Goal: Transaction & Acquisition: Obtain resource

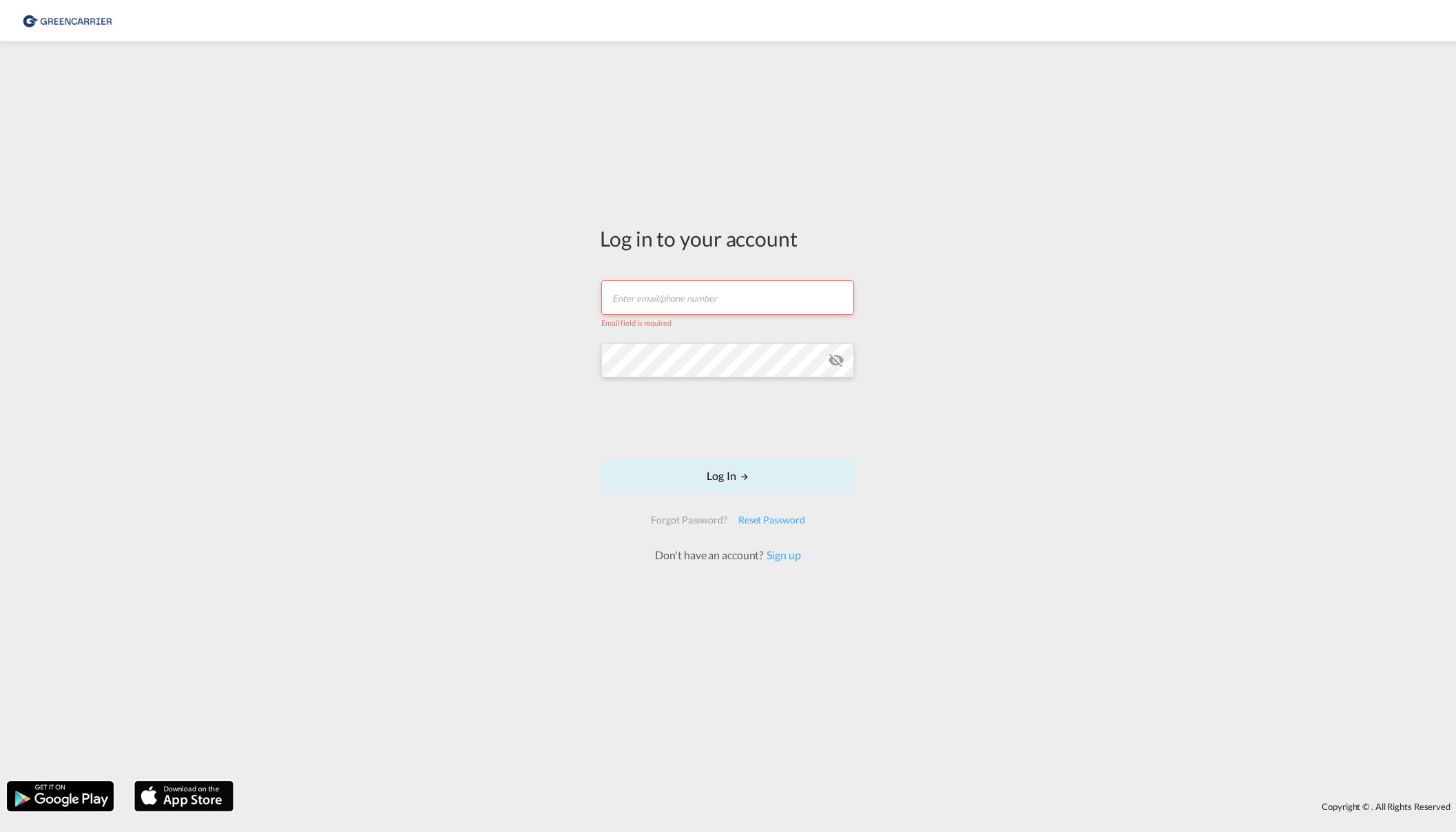
type input "[EMAIL_ADDRESS][DOMAIN_NAME]"
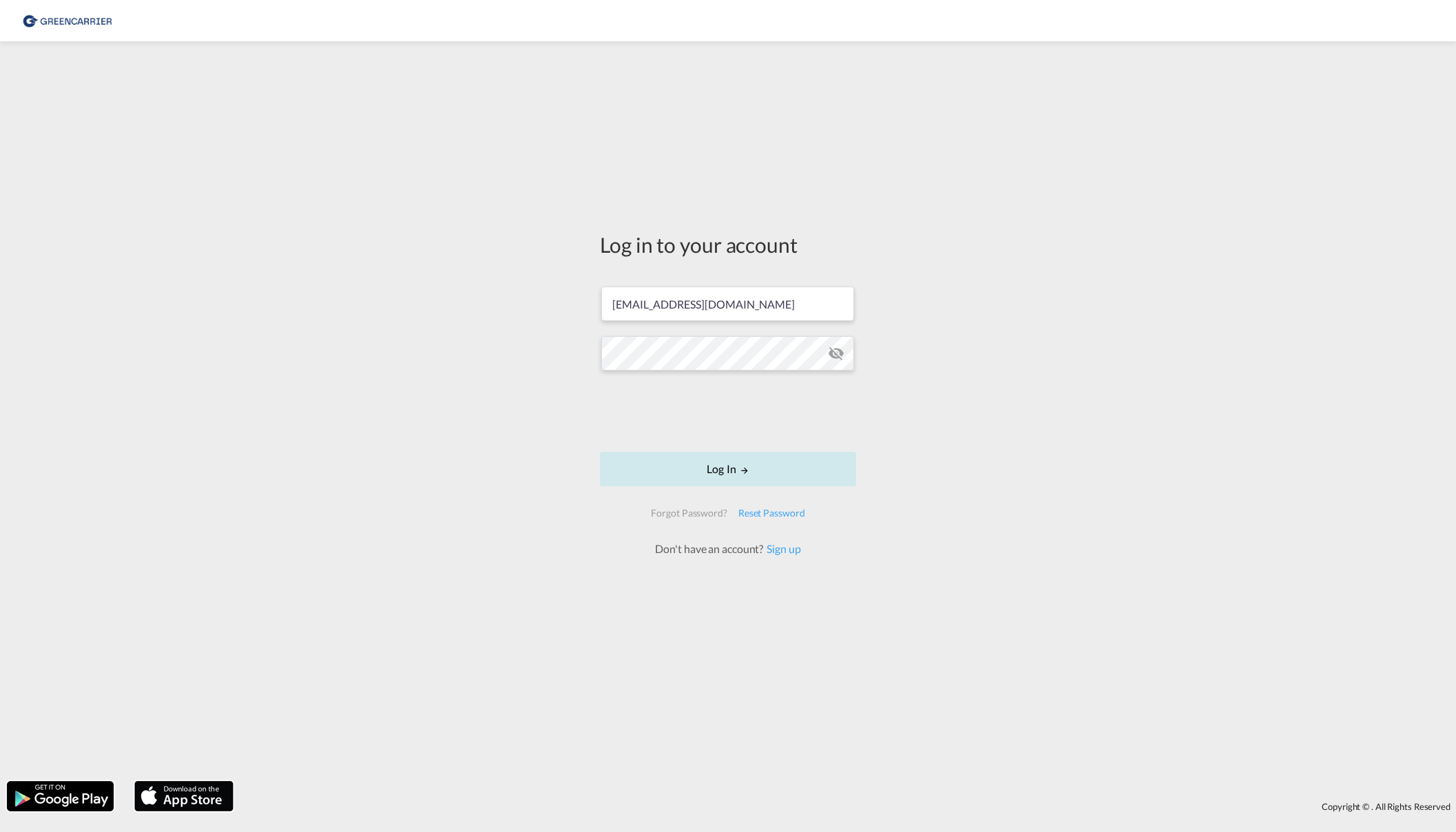
click at [762, 466] on button "Log In" at bounding box center [728, 469] width 256 height 35
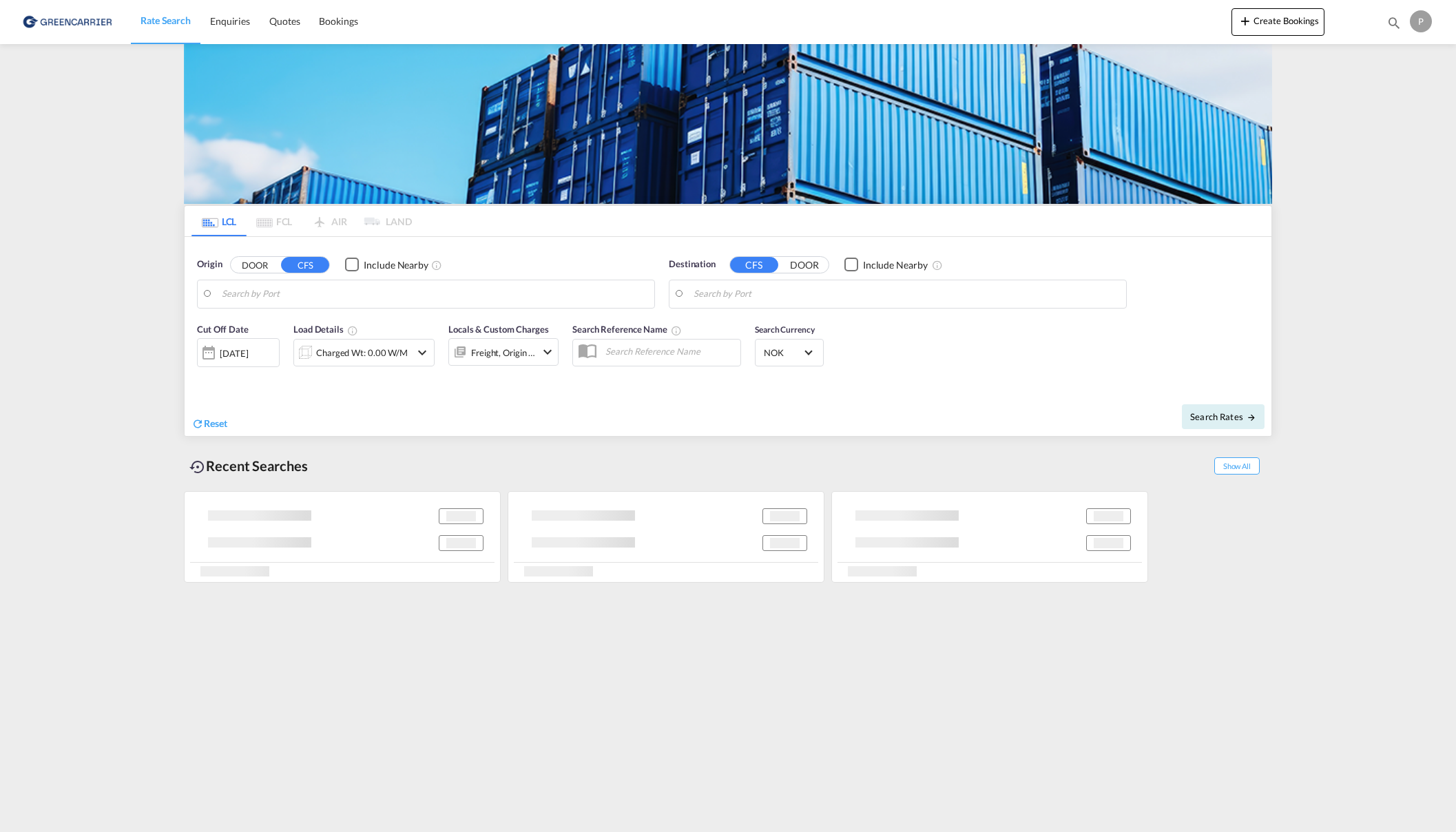
type input "[GEOGRAPHIC_DATA], [GEOGRAPHIC_DATA], [GEOGRAPHIC_DATA]"
type input "[GEOGRAPHIC_DATA], NOOSL"
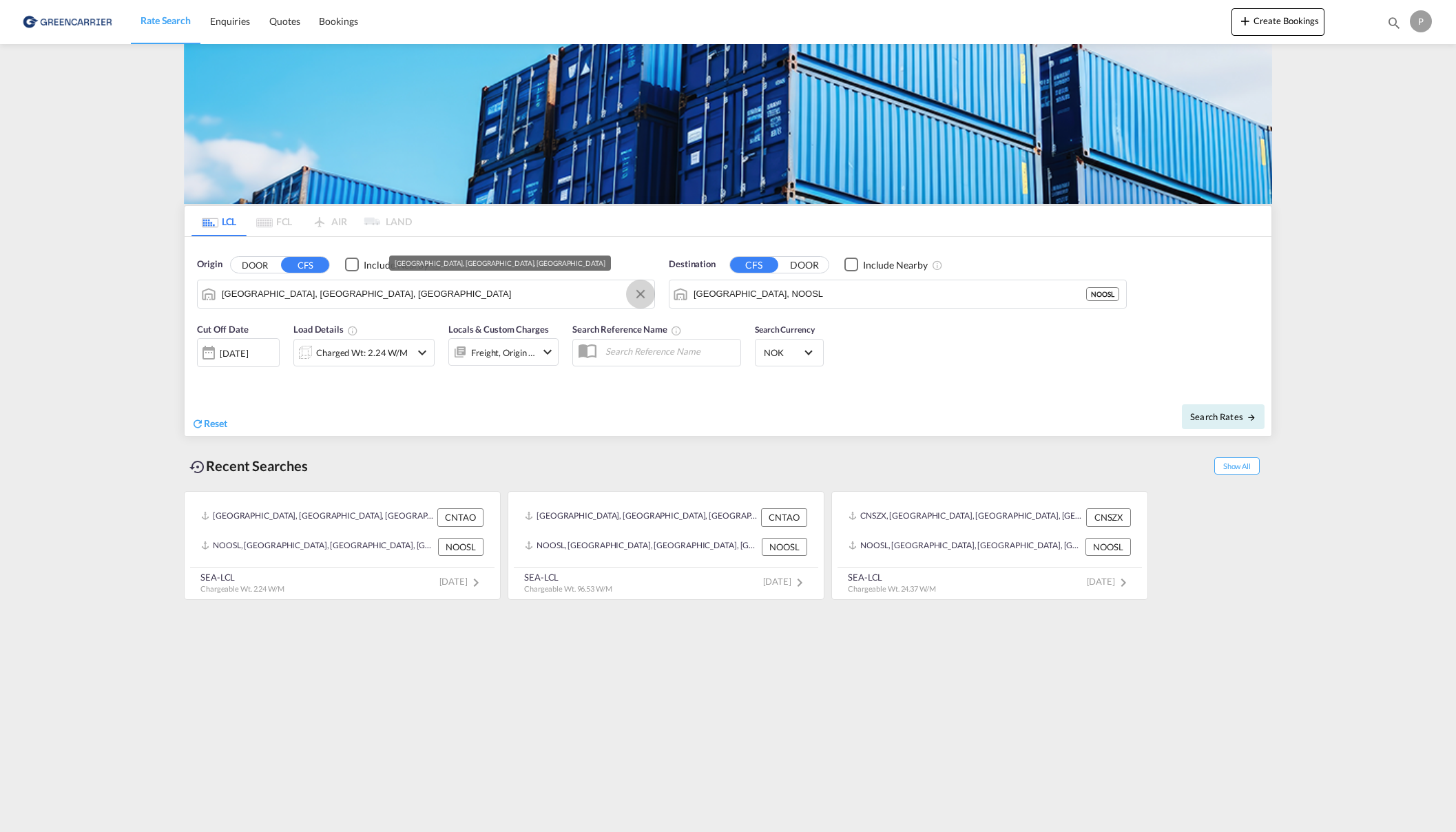
drag, startPoint x: 638, startPoint y: 293, endPoint x: 434, endPoint y: 289, distance: 204.0
click at [638, 293] on button "Clear Input" at bounding box center [640, 293] width 20 height 20
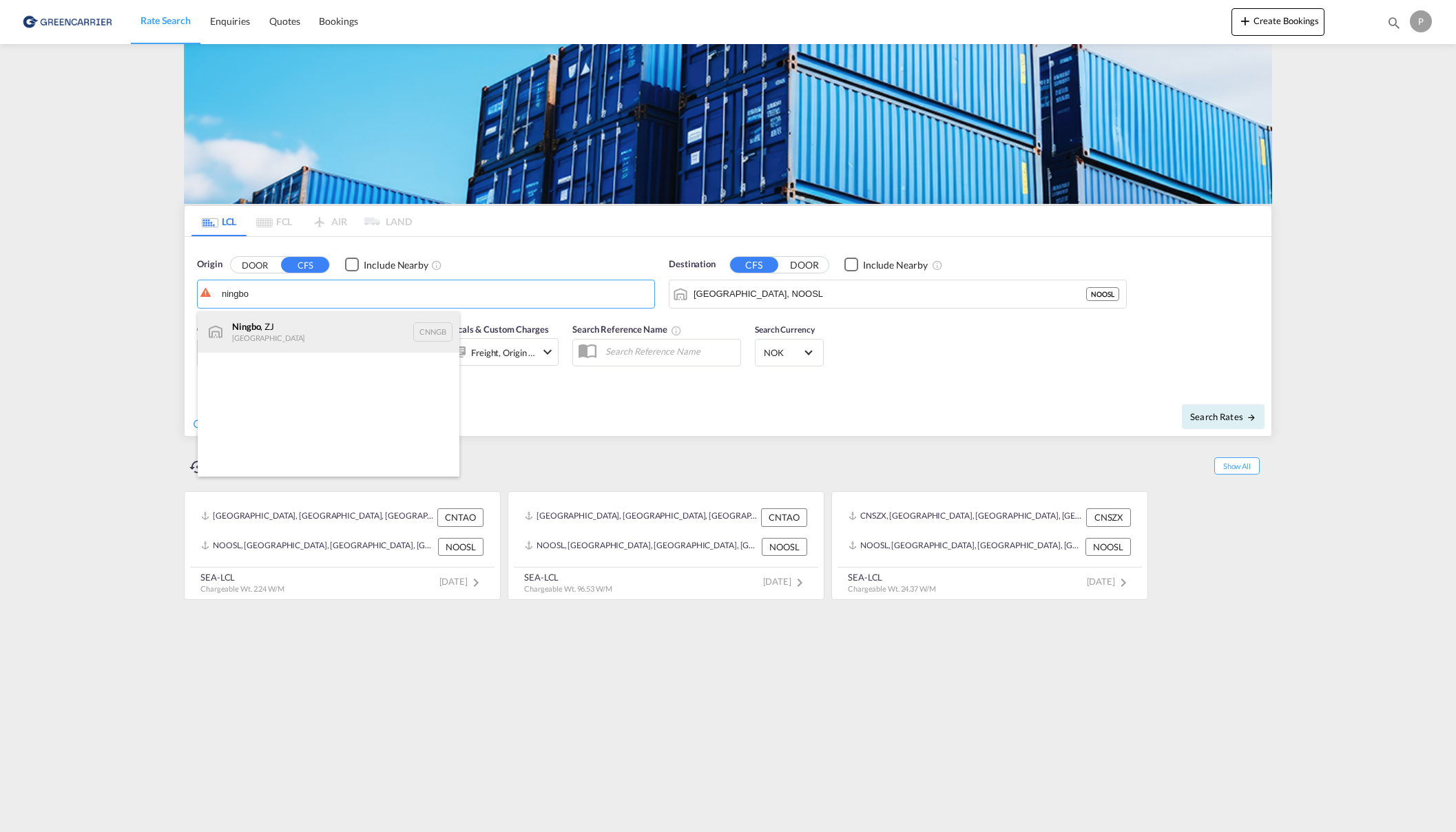
click at [317, 328] on div "Ningbo , ZJ China CNNGB" at bounding box center [328, 332] width 262 height 42
type input "Ningbo, ZJ, CNNGB"
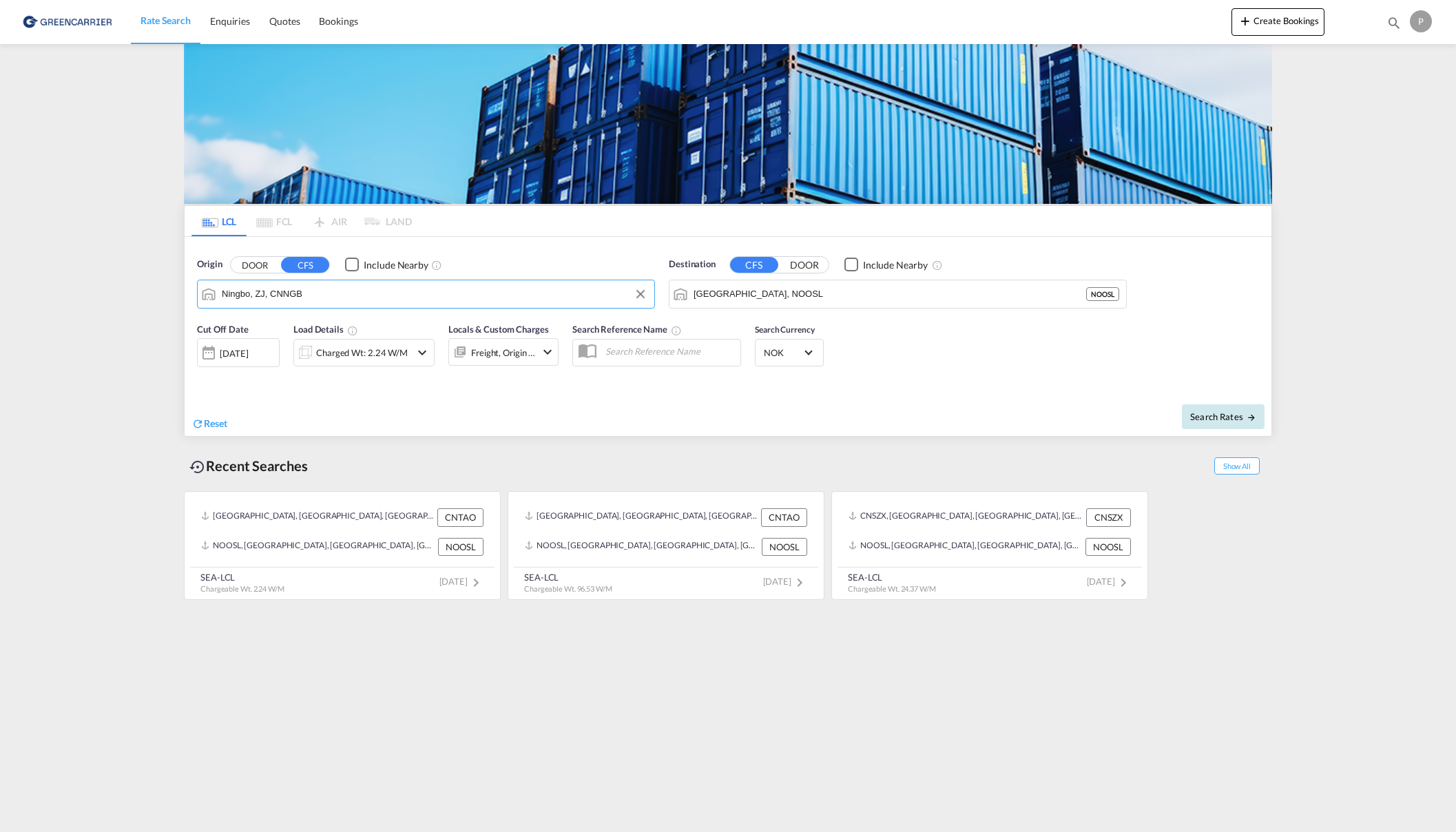
click at [1222, 414] on span "Search Rates" at bounding box center [1223, 417] width 66 height 11
type input "CNNGB to NOOSL / [DATE]"
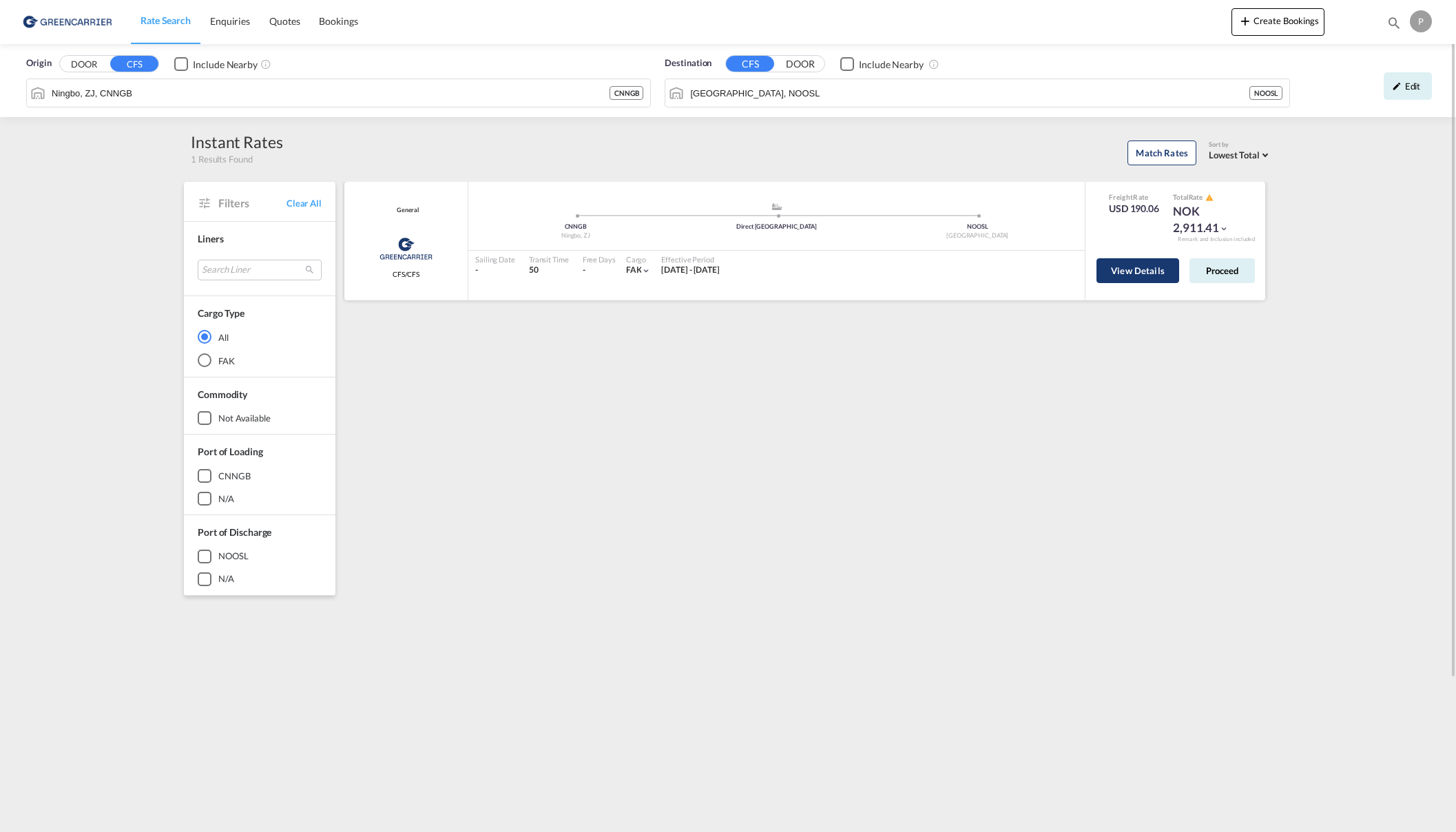
click at [1129, 266] on button "View Details" at bounding box center [1138, 271] width 82 height 25
